Goal: Information Seeking & Learning: Get advice/opinions

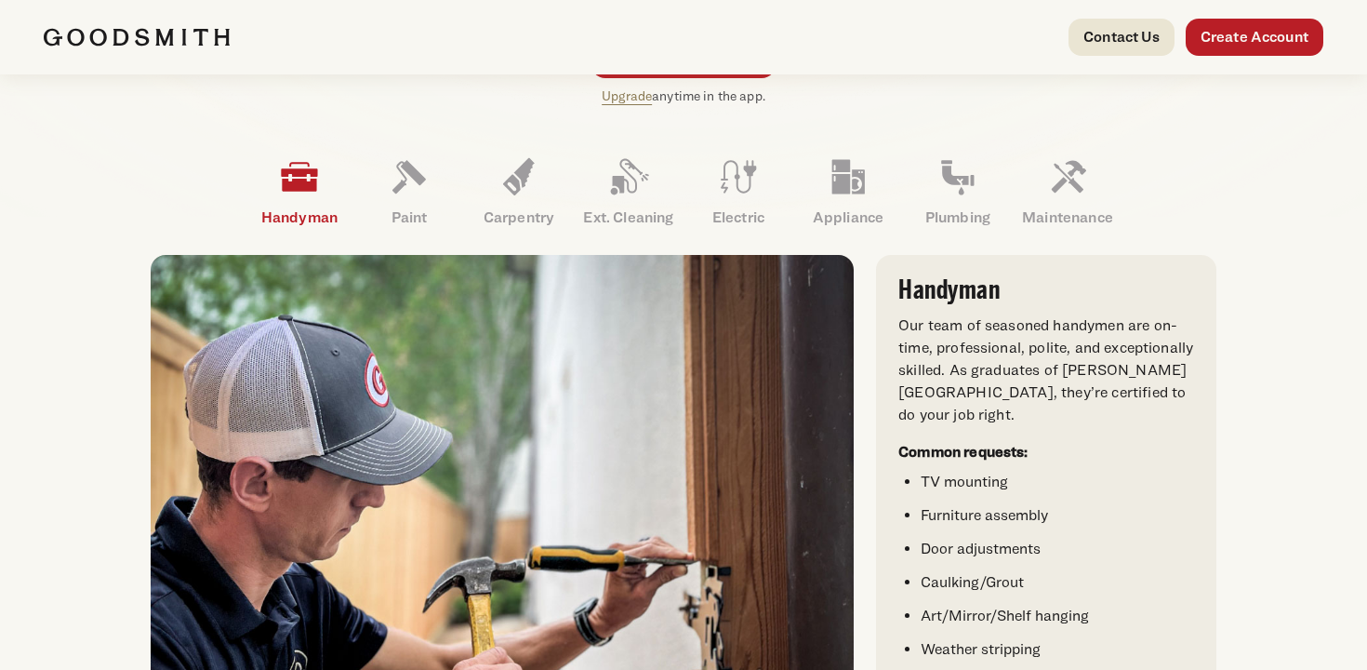
scroll to position [544, 0]
click at [524, 186] on icon at bounding box center [519, 175] width 45 height 45
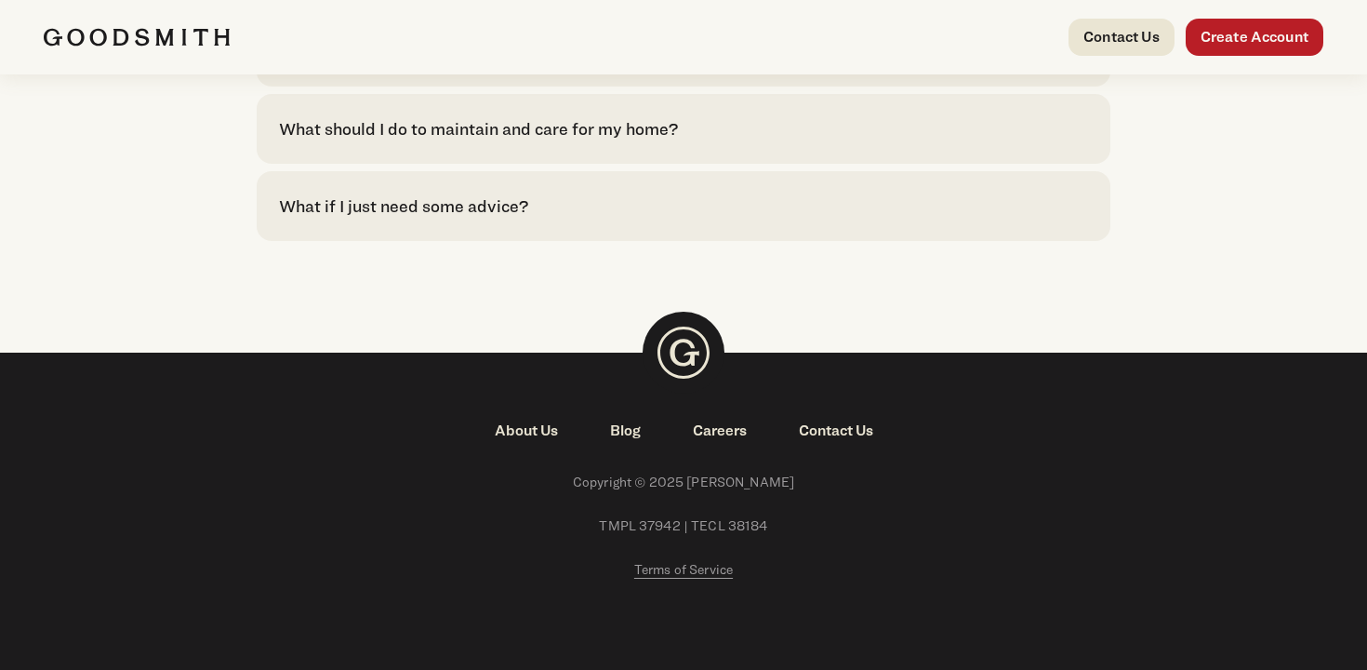
scroll to position [4468, 0]
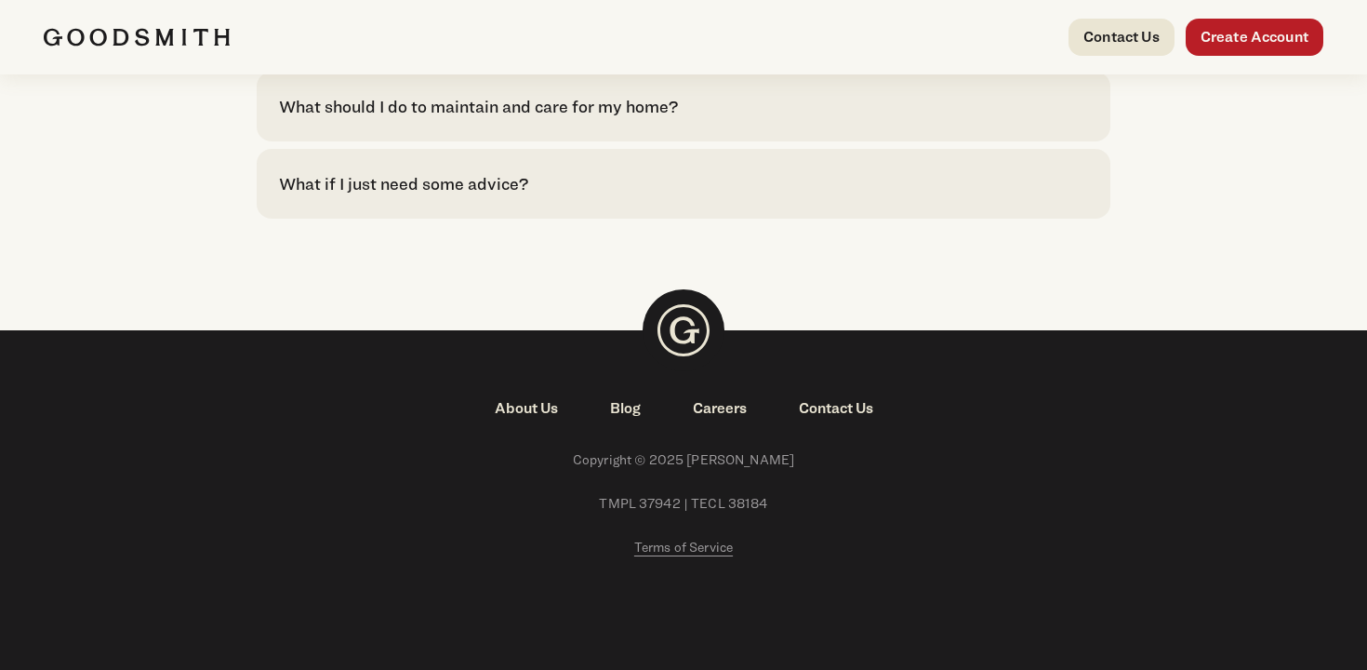
click at [417, 181] on div "What if I just need some advice?" at bounding box center [403, 183] width 249 height 25
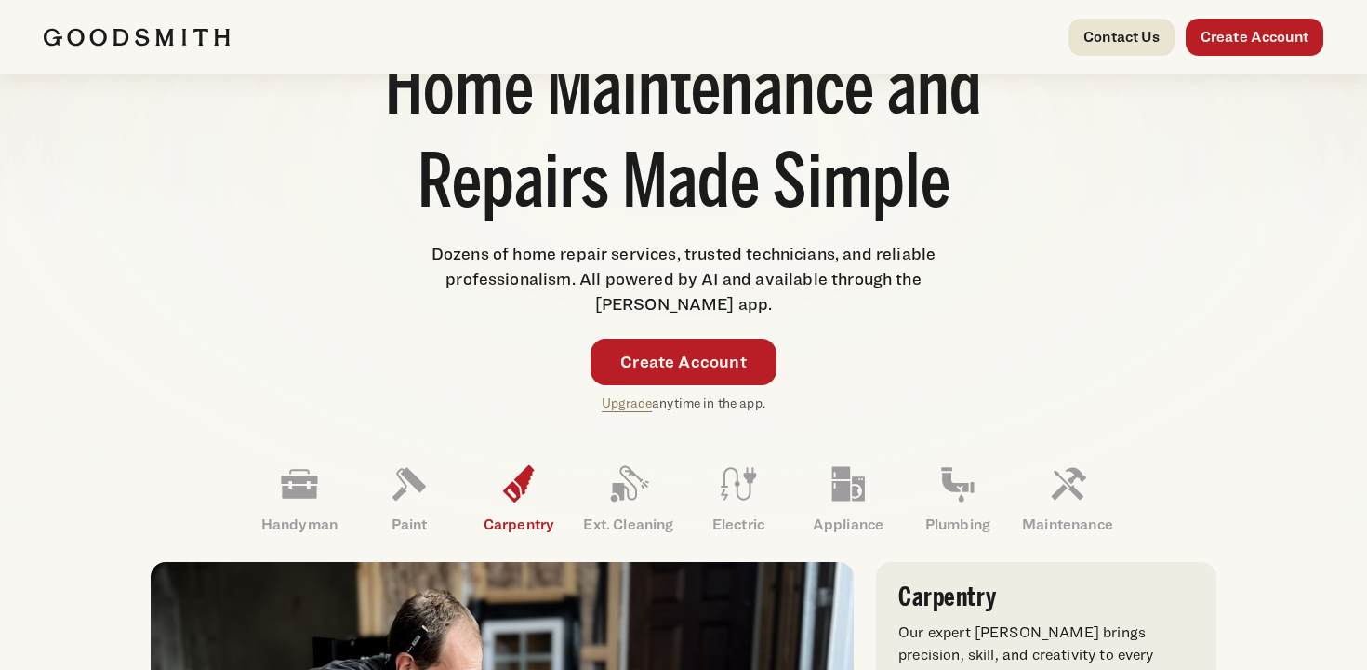
scroll to position [0, 0]
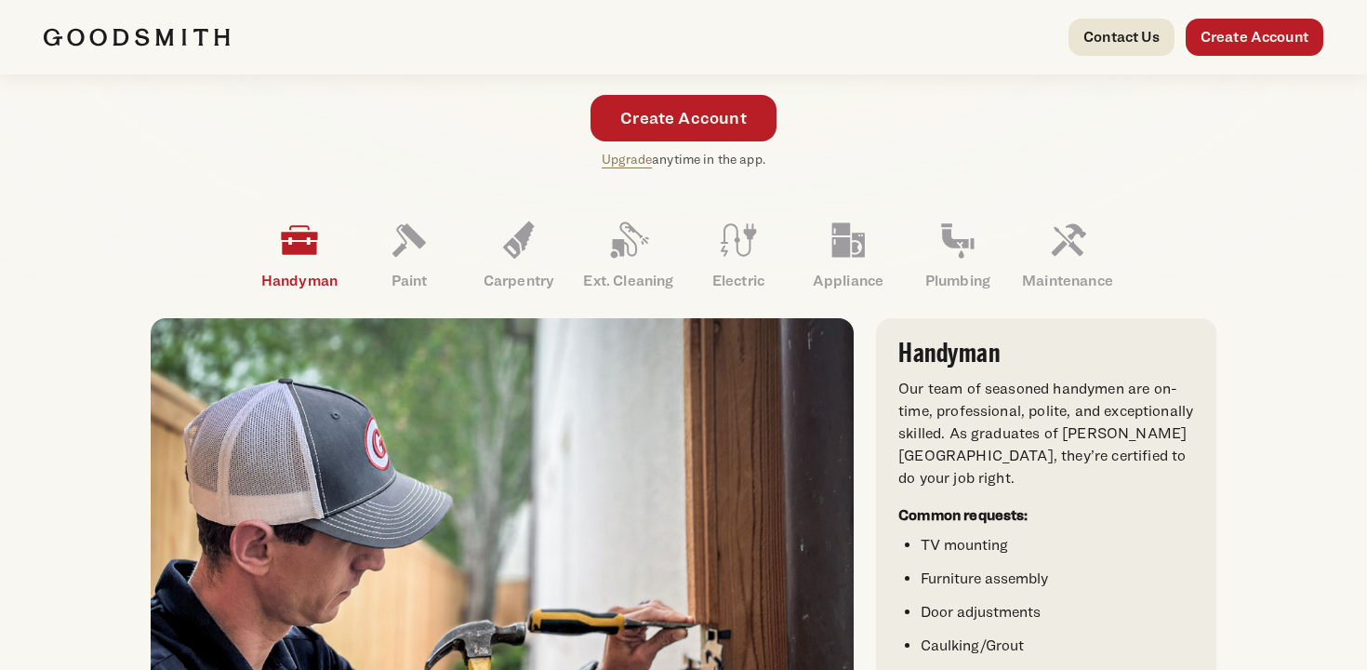
scroll to position [481, 0]
click at [513, 246] on icon at bounding box center [519, 238] width 32 height 37
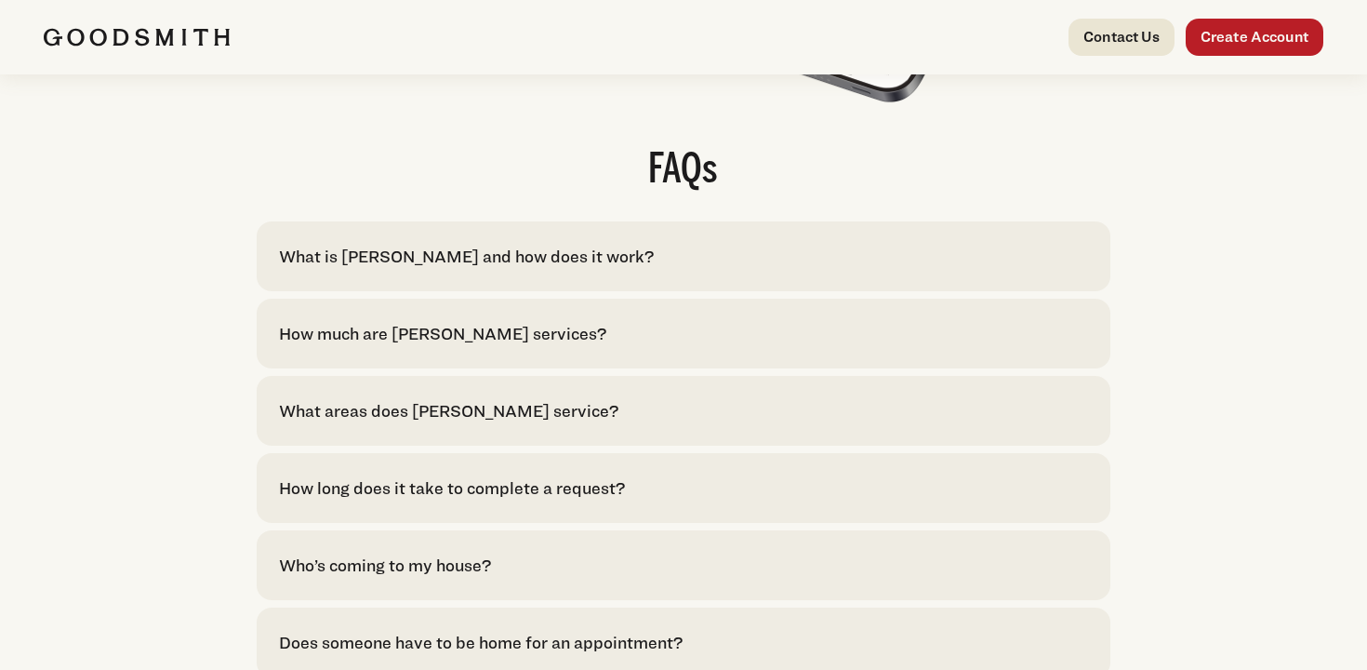
scroll to position [3833, 0]
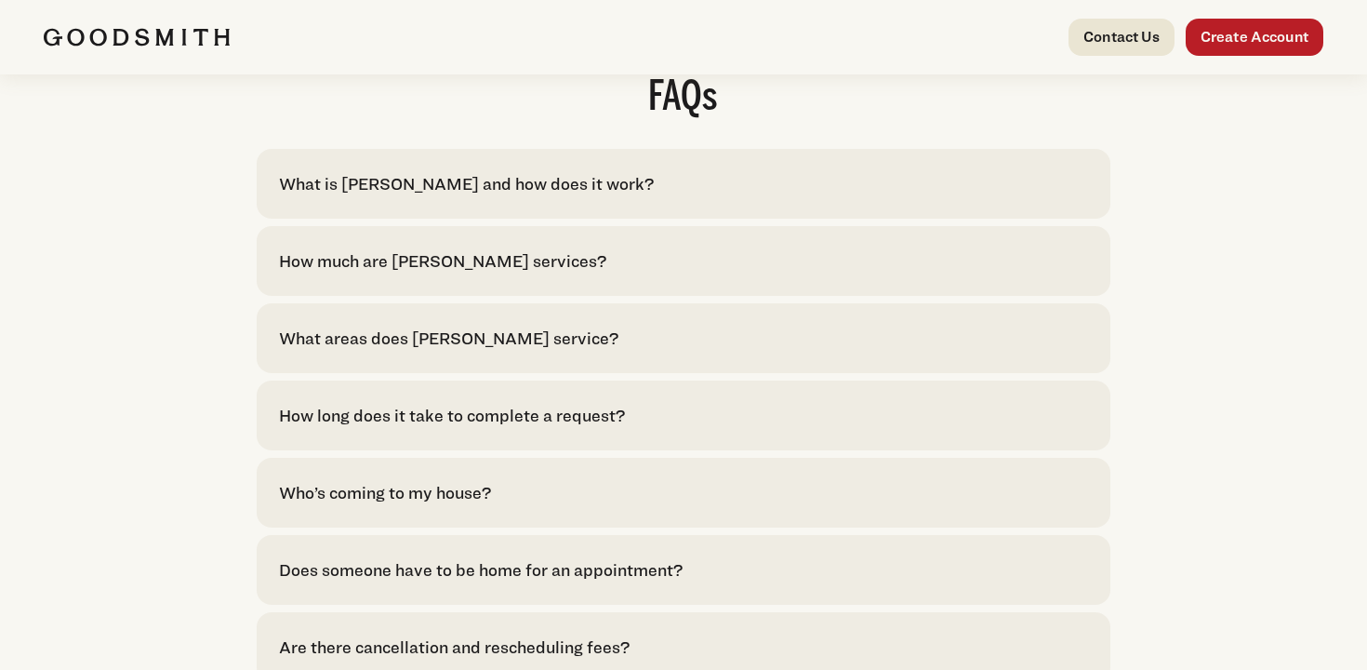
click at [390, 273] on div "How much are [PERSON_NAME] services?" at bounding box center [442, 260] width 327 height 25
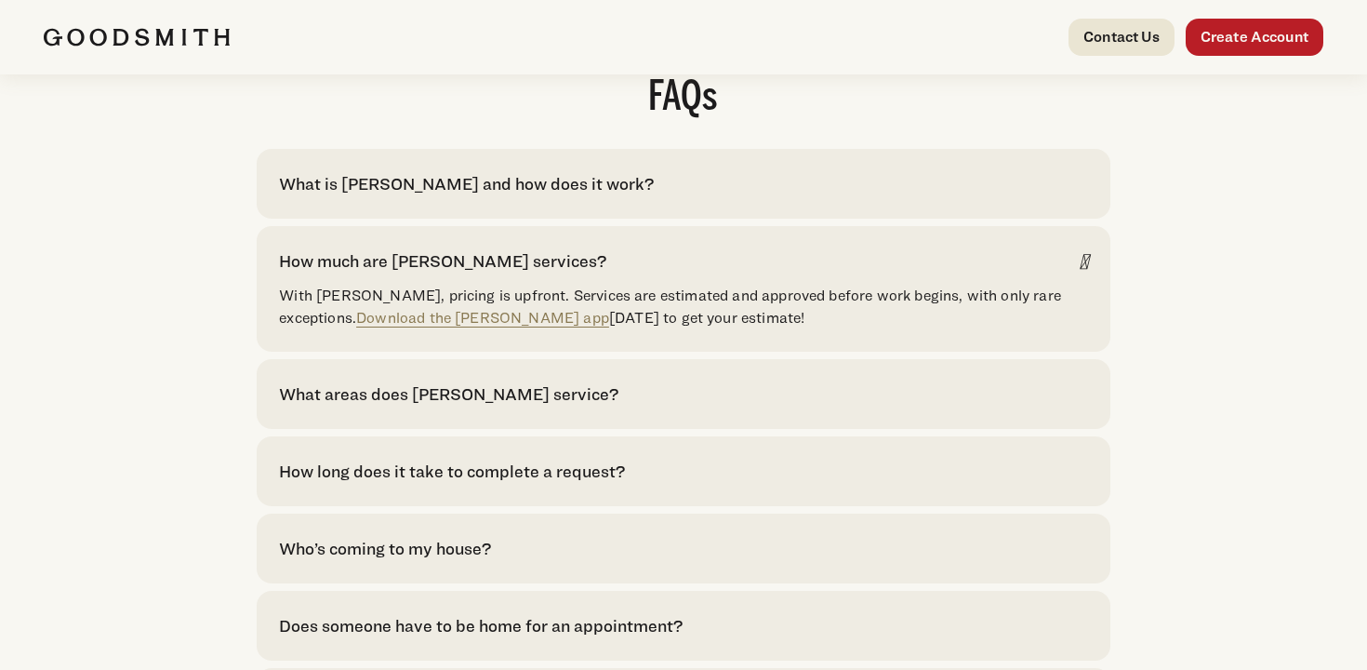
click at [389, 273] on div "How much are [PERSON_NAME] services?" at bounding box center [442, 260] width 327 height 25
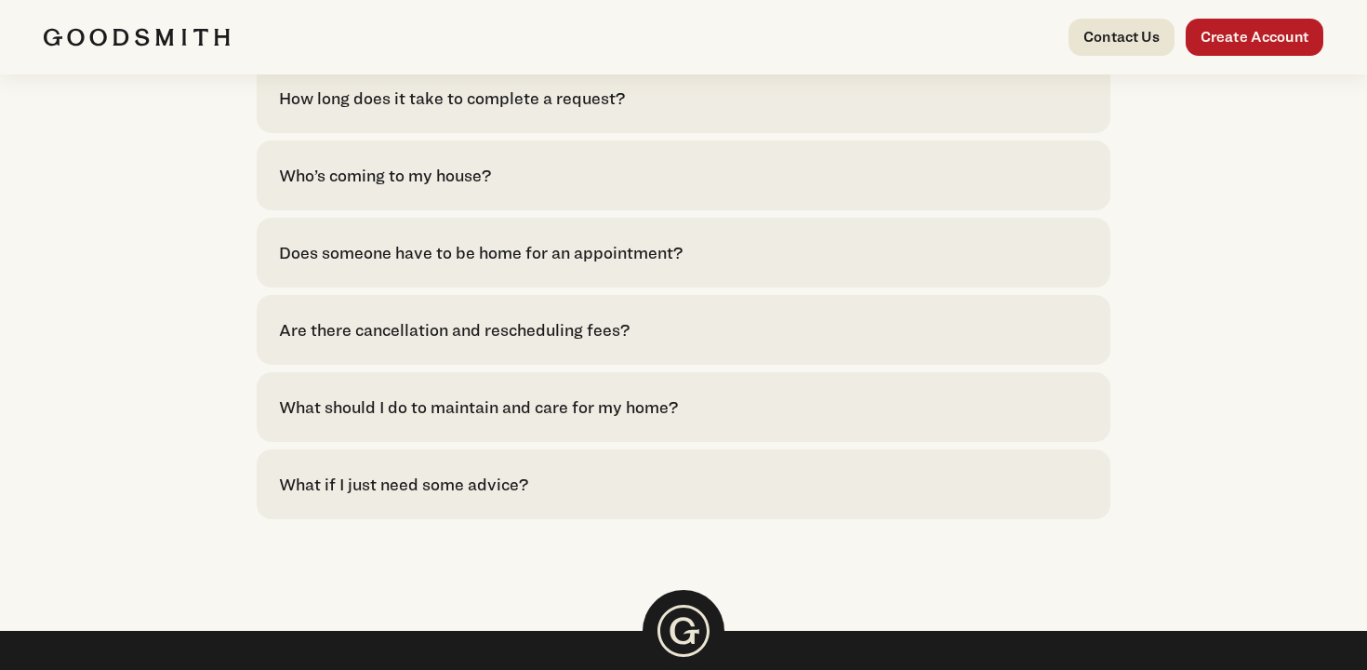
scroll to position [4149, 0]
